Goal: Task Accomplishment & Management: Complete application form

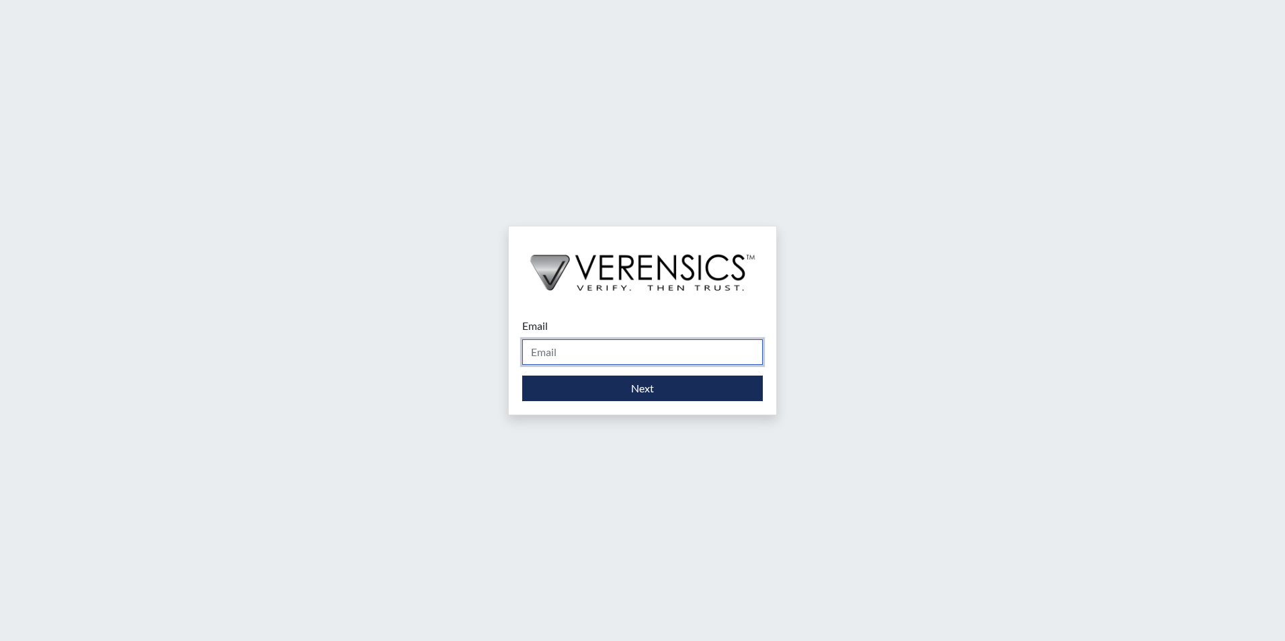
click at [563, 361] on input "Email" at bounding box center [642, 352] width 241 height 26
click at [577, 354] on input "Email" at bounding box center [642, 352] width 241 height 26
type input "[PERSON_NAME][EMAIL_ADDRESS][PERSON_NAME][DOMAIN_NAME]"
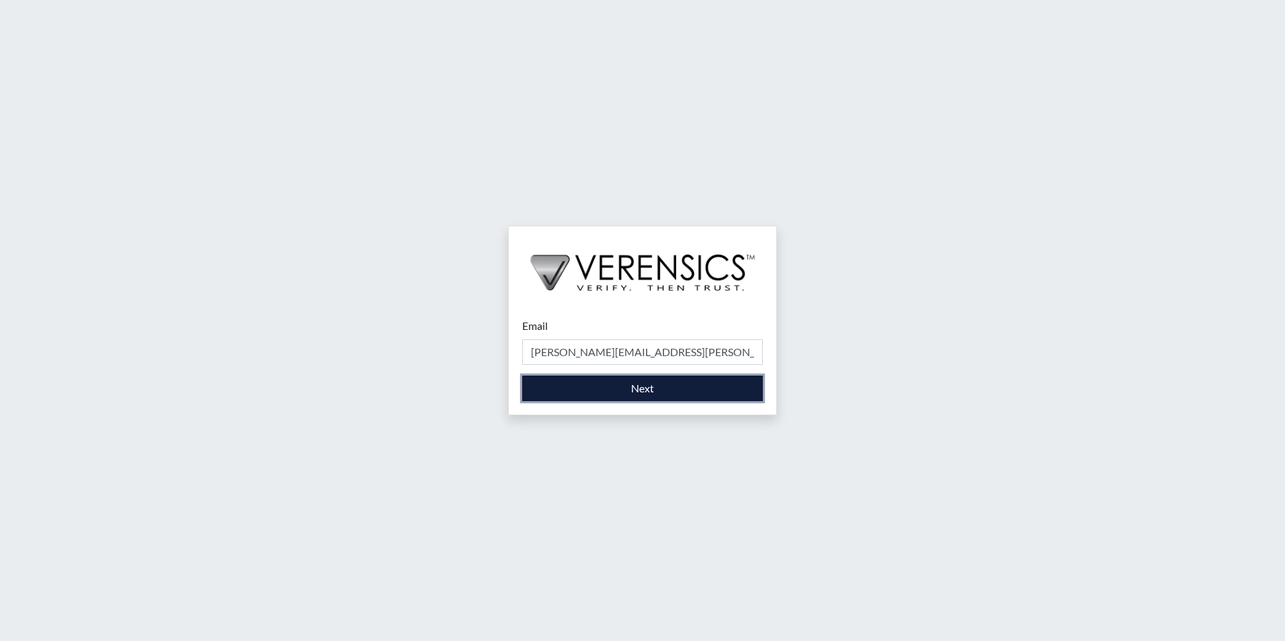
click at [594, 399] on button "Next" at bounding box center [642, 389] width 241 height 26
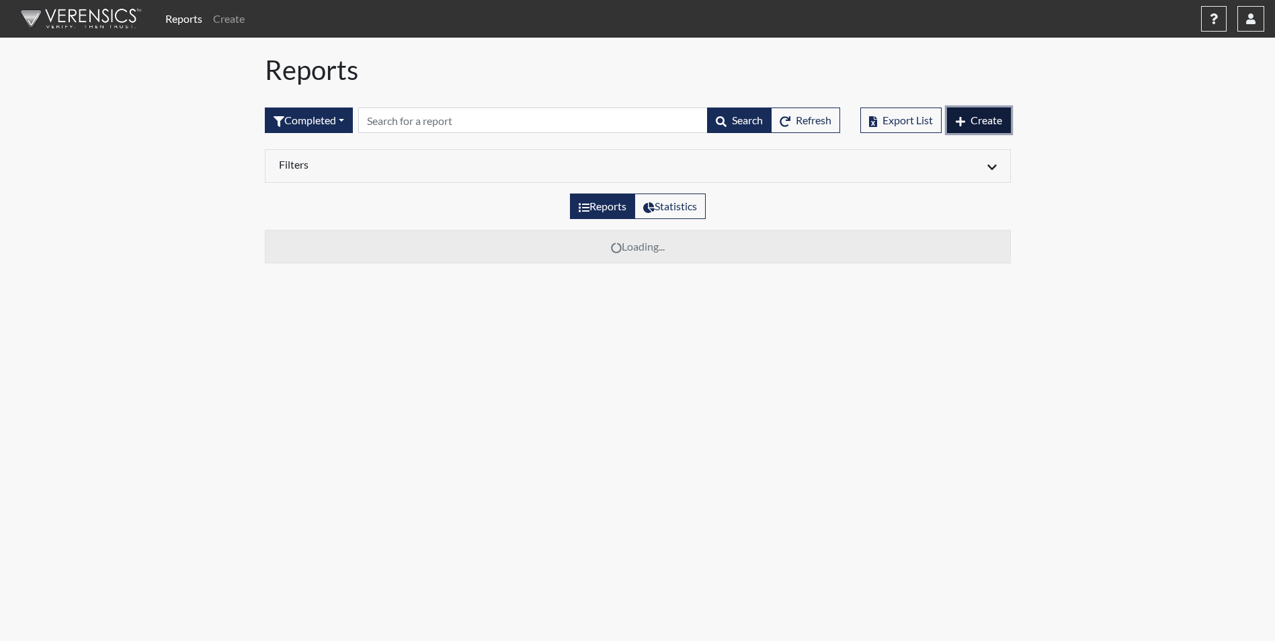
click at [969, 118] on button "Create" at bounding box center [979, 121] width 64 height 26
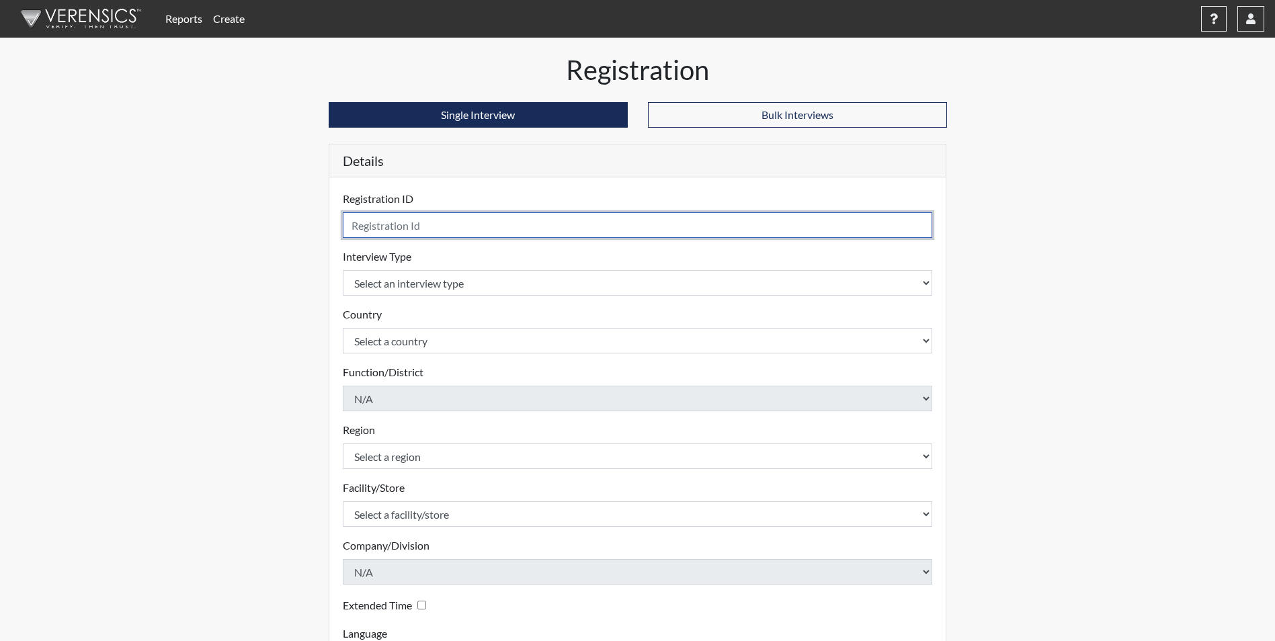
click at [450, 231] on input "text" at bounding box center [638, 225] width 590 height 26
type input "rlw8744"
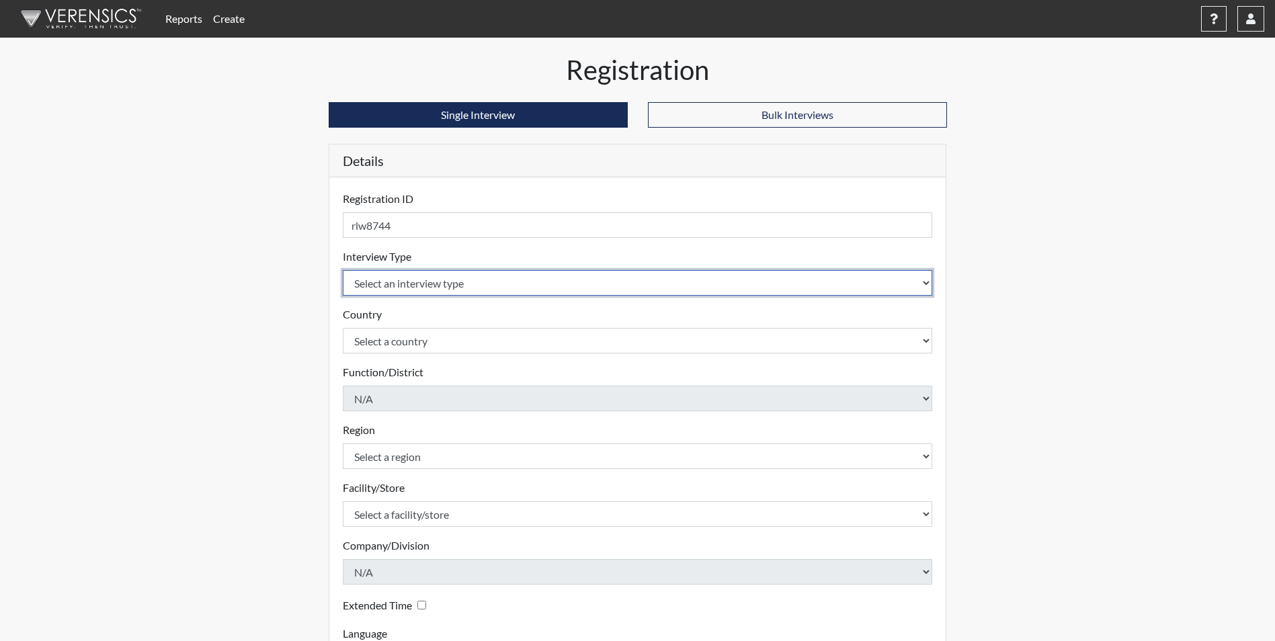
click at [419, 286] on select "Select an interview type Corrections Pre-Employment" at bounding box center [638, 283] width 590 height 26
select select "ff733e93-e1bf-11ea-9c9f-0eff0cf7eb8f"
click at [343, 270] on select "Select an interview type Corrections Pre-Employment" at bounding box center [638, 283] width 590 height 26
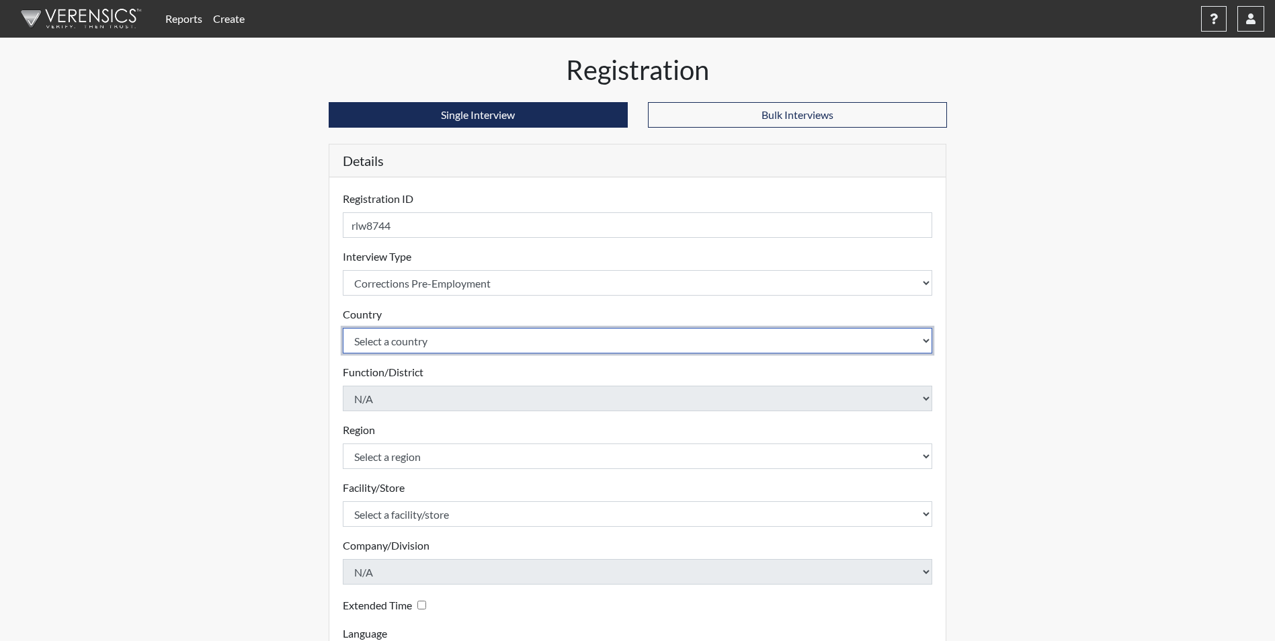
click at [385, 345] on select "Select a country [GEOGRAPHIC_DATA] [GEOGRAPHIC_DATA]" at bounding box center [638, 341] width 590 height 26
select select "united-states-of-[GEOGRAPHIC_DATA]"
click at [343, 328] on select "Select a country [GEOGRAPHIC_DATA] [GEOGRAPHIC_DATA]" at bounding box center [638, 341] width 590 height 26
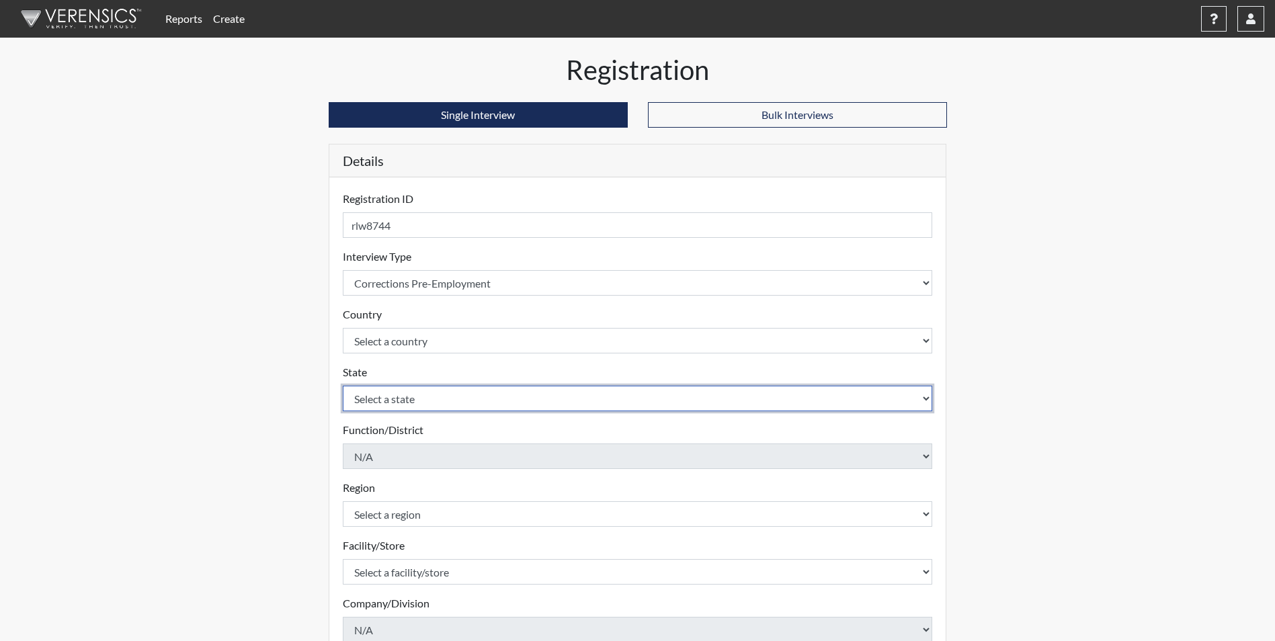
click at [379, 402] on select "Select a state [US_STATE] [US_STATE] [US_STATE] [US_STATE] [US_STATE] [US_STATE…" at bounding box center [638, 399] width 590 height 26
select select "GA"
click at [343, 386] on select "Select a state [US_STATE] [US_STATE] [US_STATE] [US_STATE] [US_STATE] [US_STATE…" at bounding box center [638, 399] width 590 height 26
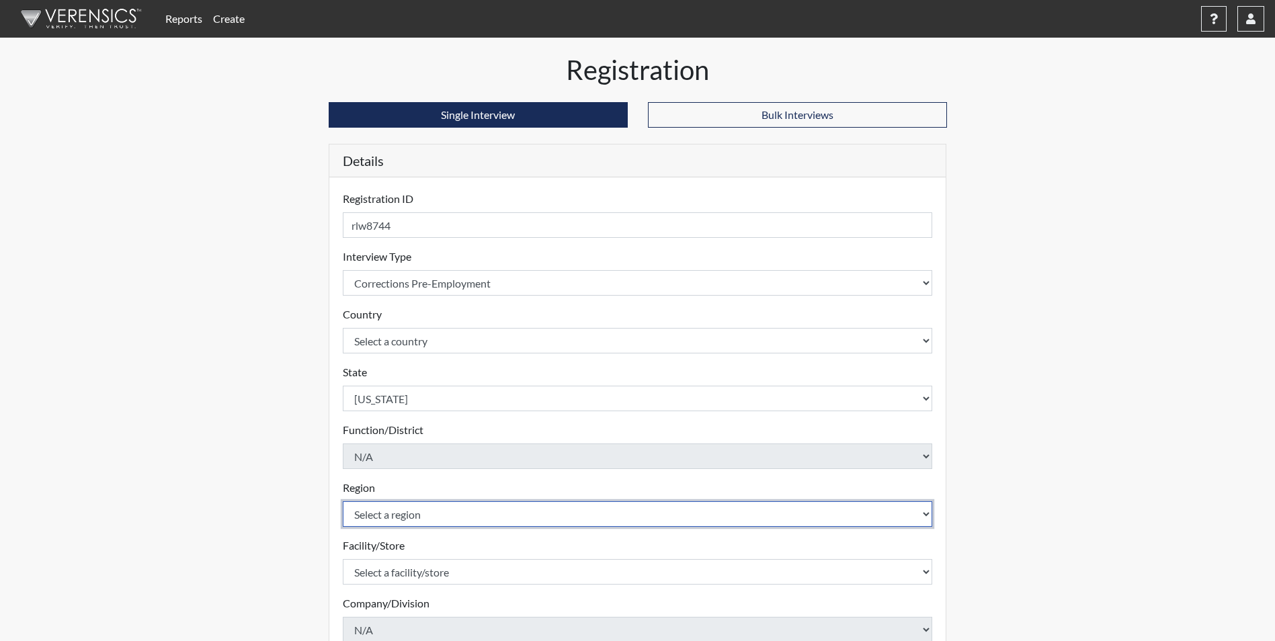
click at [403, 510] on select "Select a region [GEOGRAPHIC_DATA]" at bounding box center [638, 515] width 590 height 26
select select "51976826-f18e-4b67-8d3b-b0a0fa2f97ff"
click at [343, 502] on select "Select a region [GEOGRAPHIC_DATA]" at bounding box center [638, 515] width 590 height 26
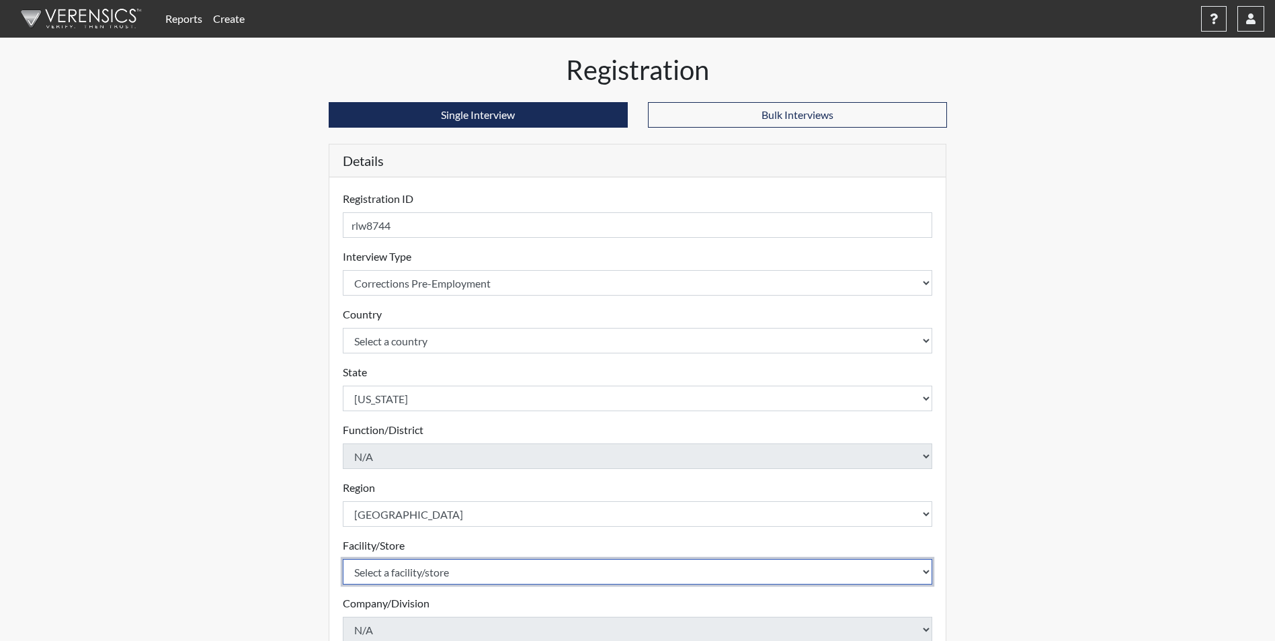
click at [401, 573] on select "Select a facility/store [PERSON_NAME] [PERSON_NAME] PSATC" at bounding box center [638, 572] width 590 height 26
select select "2bf4b575-5263-4093-9a0c-a4d6e4f1d94a"
click at [343, 559] on select "Select a facility/store [PERSON_NAME] [PERSON_NAME] PSATC" at bounding box center [638, 572] width 590 height 26
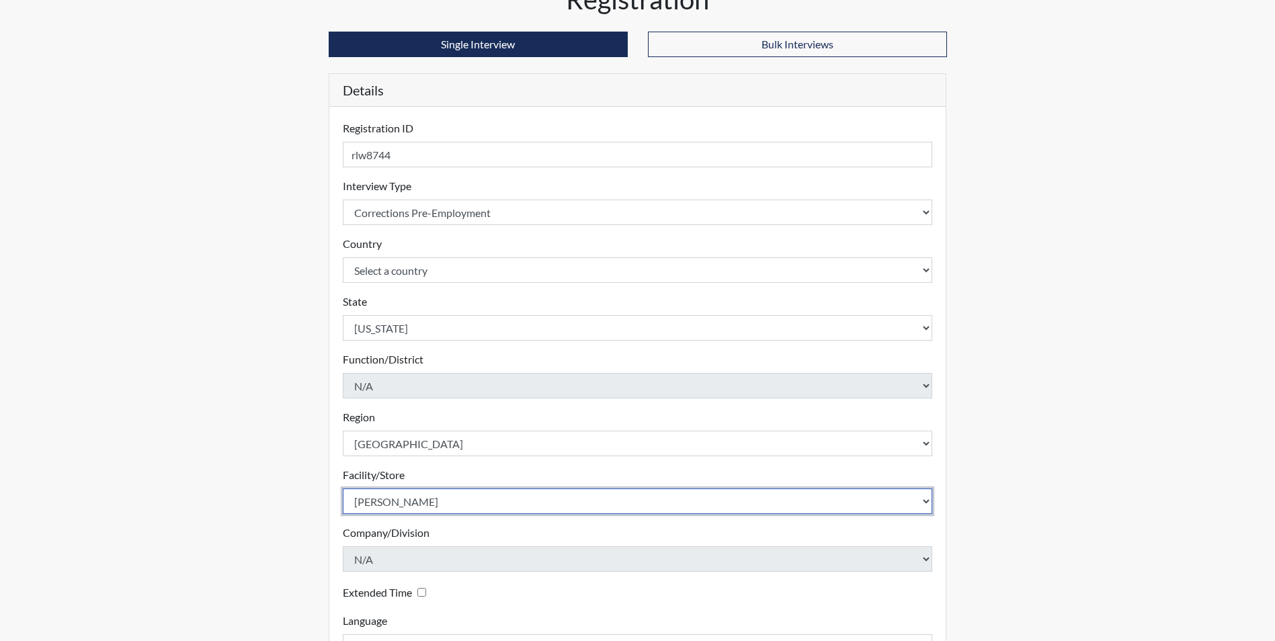
scroll to position [173, 0]
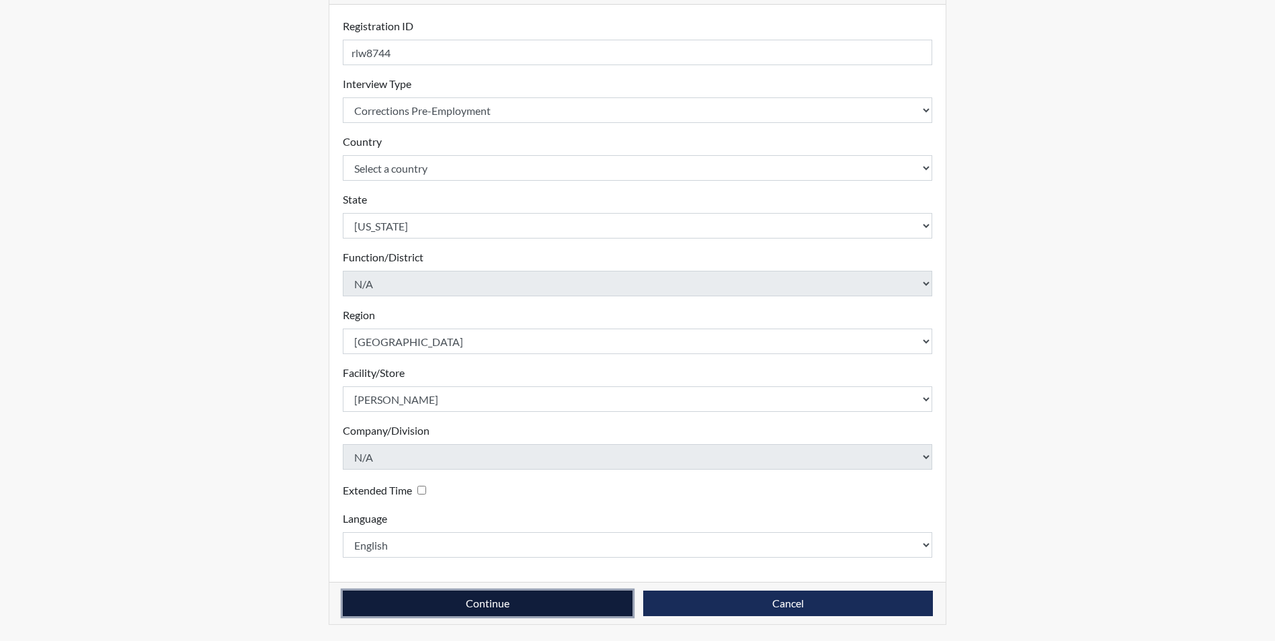
click at [503, 608] on button "Continue" at bounding box center [488, 604] width 290 height 26
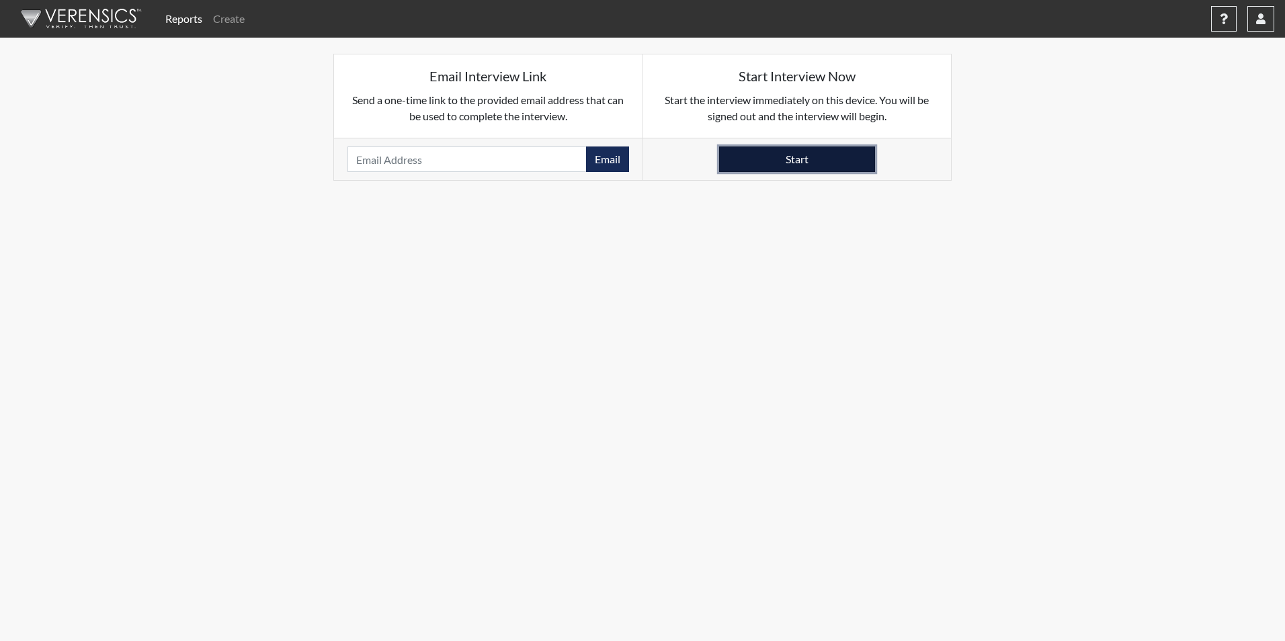
click at [722, 151] on button "Start" at bounding box center [797, 160] width 156 height 26
